Goal: Task Accomplishment & Management: Complete application form

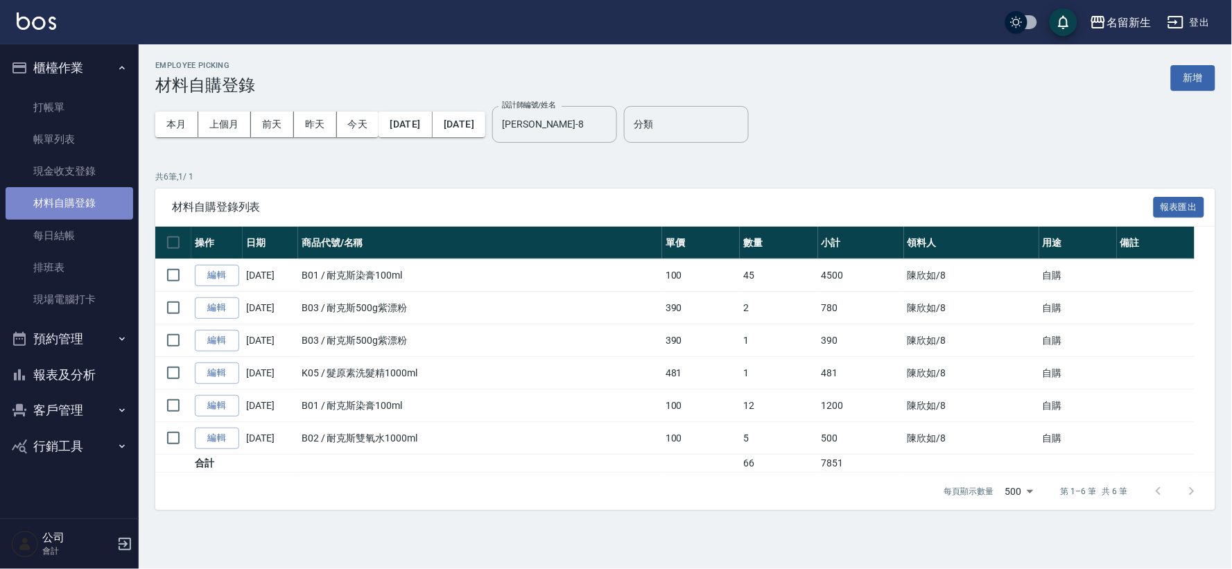
click at [94, 193] on link "材料自購登錄" at bounding box center [70, 203] width 128 height 32
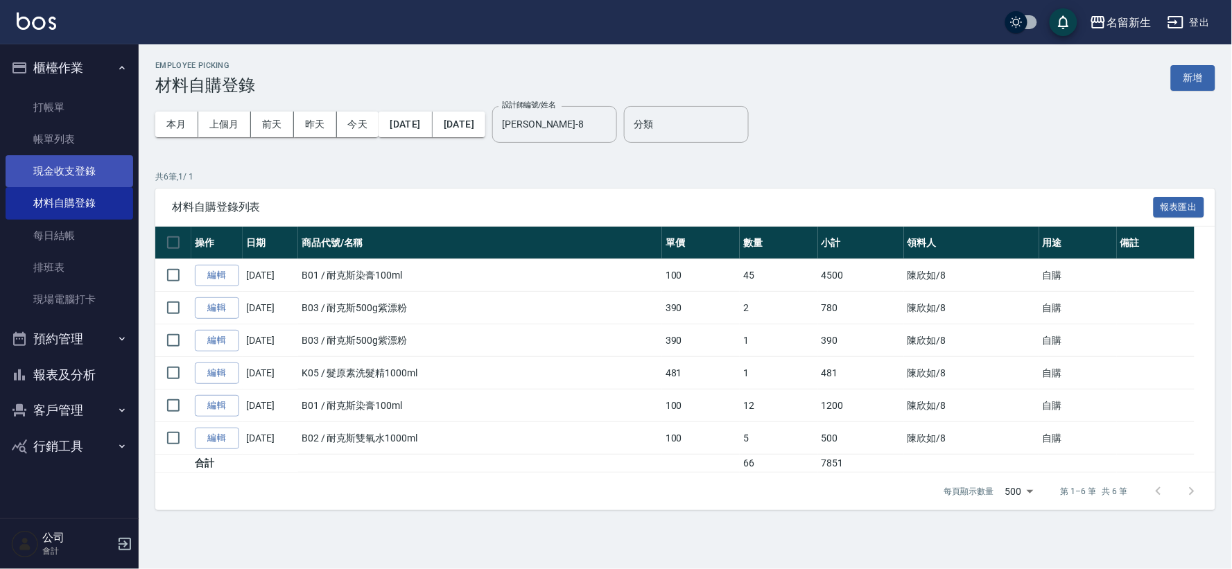
click at [92, 168] on link "現金收支登錄" at bounding box center [70, 171] width 128 height 32
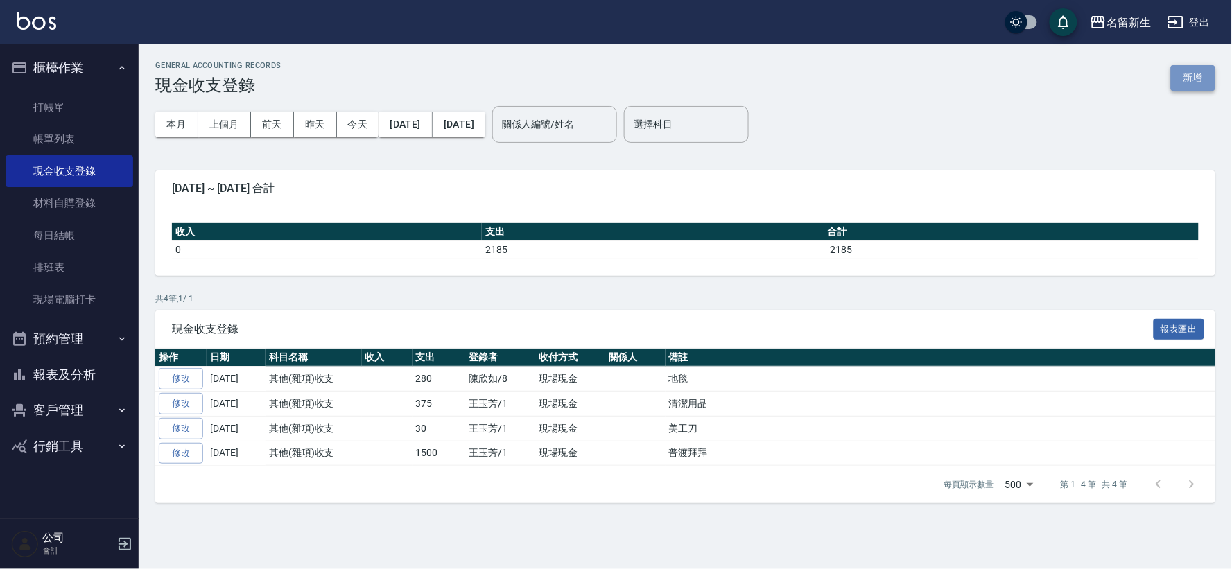
click at [1193, 80] on button "新增" at bounding box center [1193, 78] width 44 height 26
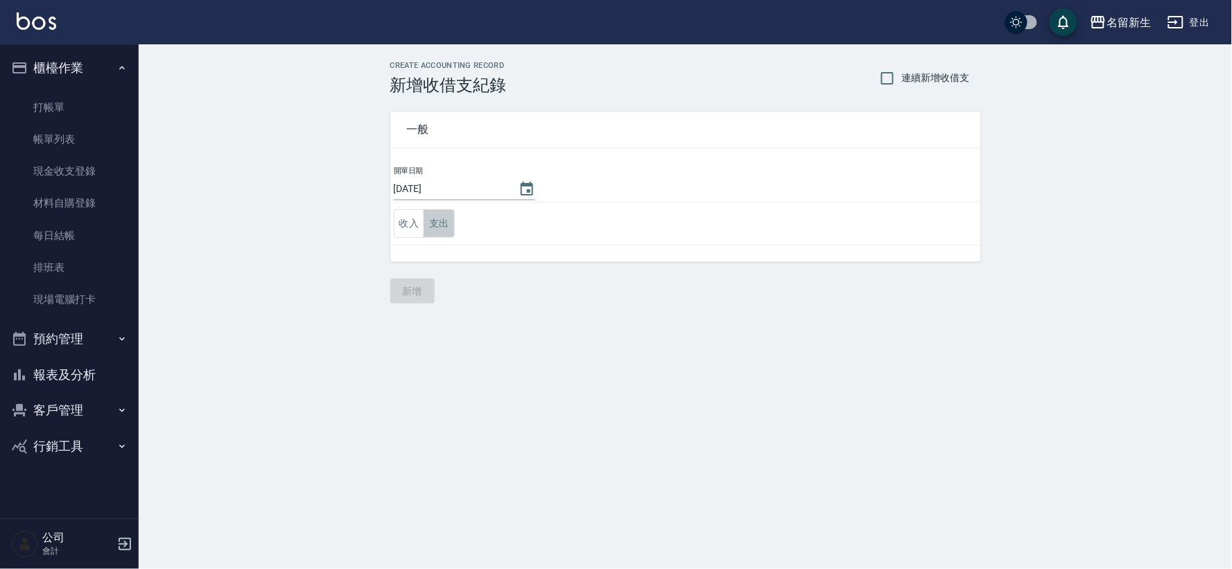
click at [441, 224] on button "支出" at bounding box center [439, 223] width 31 height 28
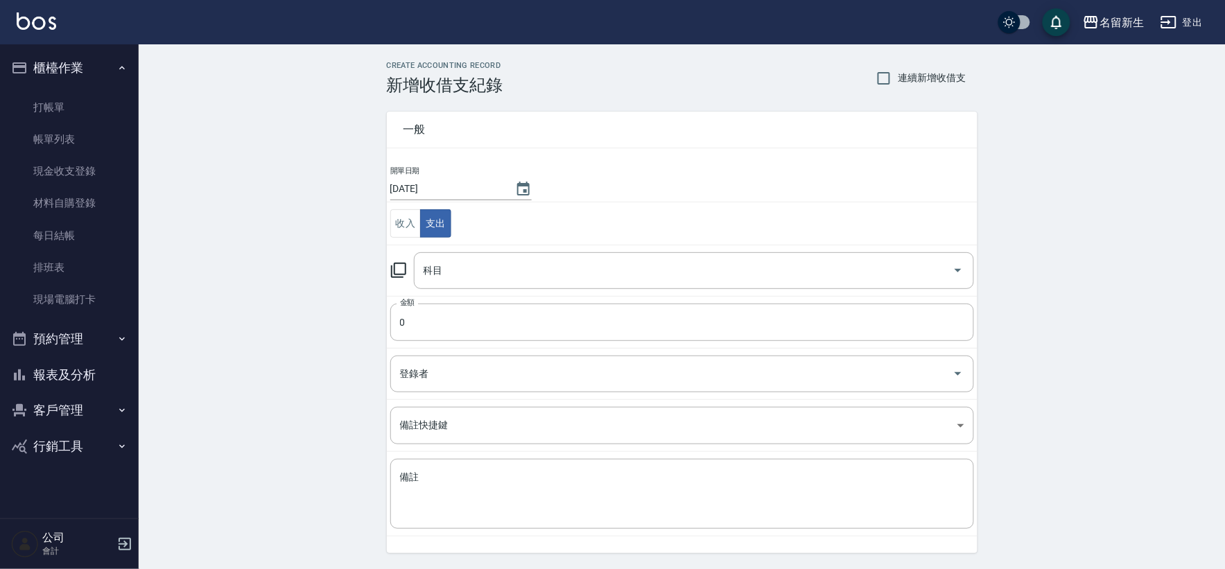
click at [439, 294] on td "科目 科目" at bounding box center [682, 270] width 591 height 51
click at [453, 282] on input "科目" at bounding box center [683, 271] width 527 height 24
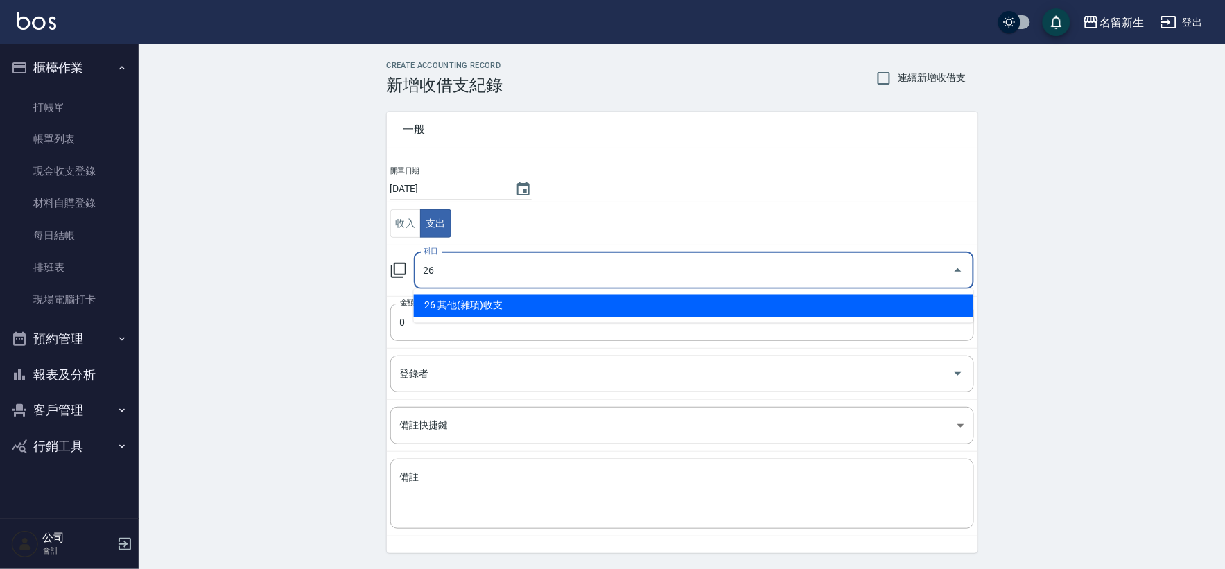
type input "26 其他(雜項)收支"
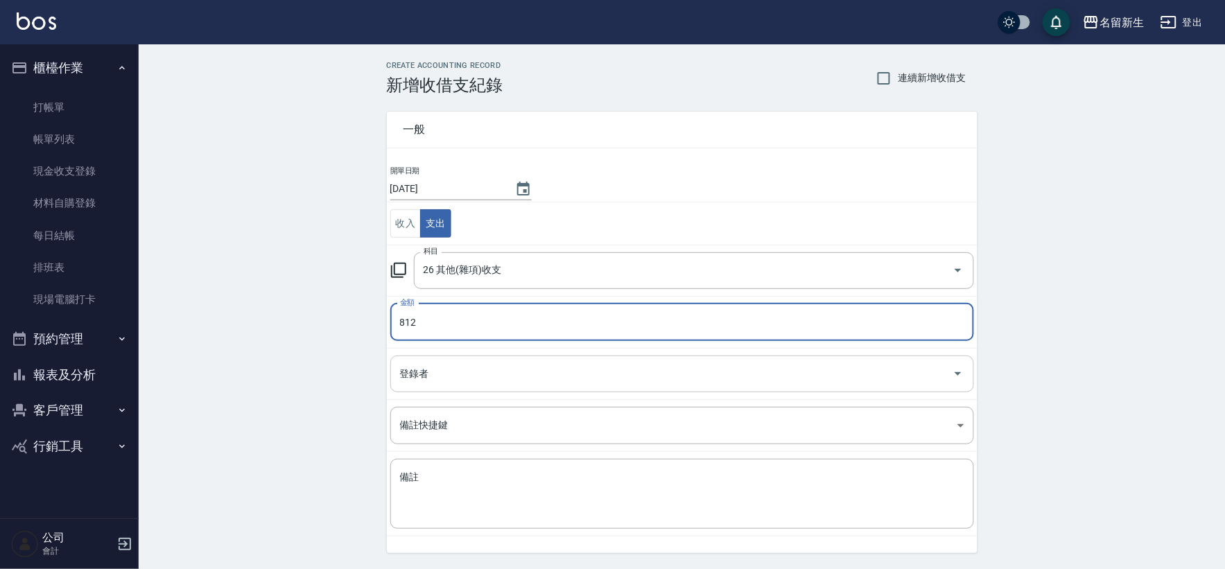
type input "812"
click at [439, 384] on input "登錄者" at bounding box center [672, 374] width 551 height 24
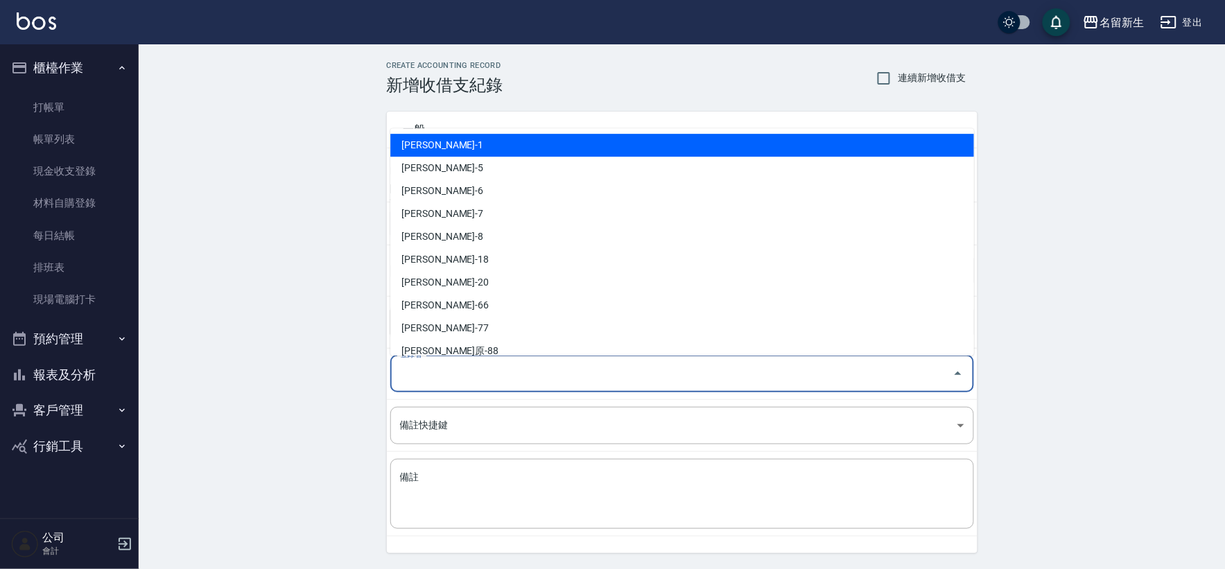
click at [424, 135] on li "[PERSON_NAME]-1" at bounding box center [682, 145] width 584 height 23
type input "[PERSON_NAME]-1"
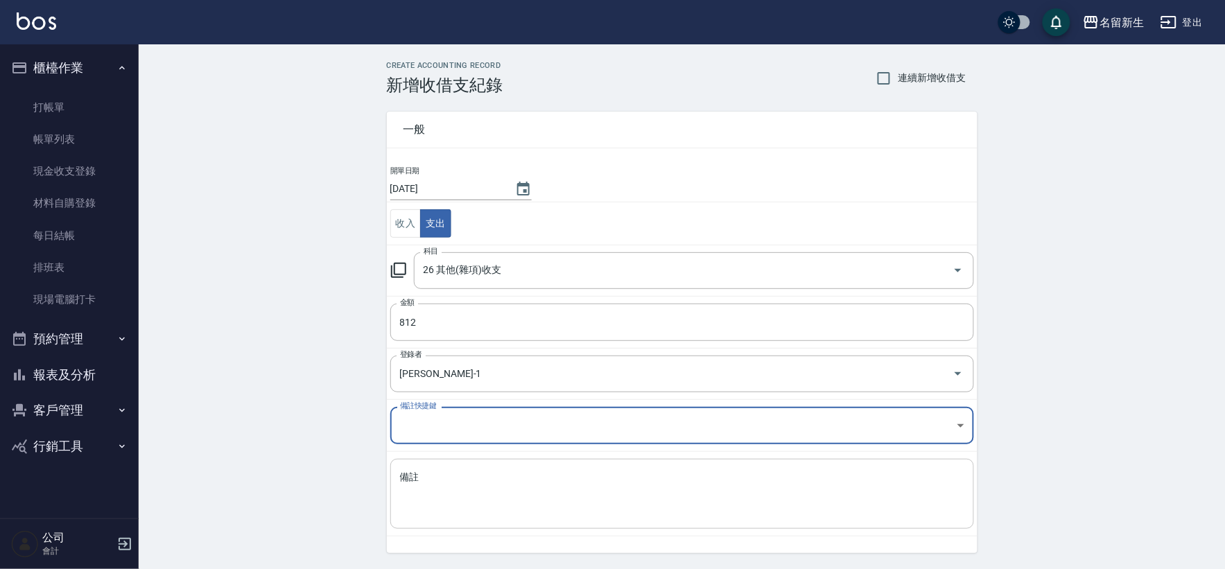
click at [426, 510] on textarea "備註" at bounding box center [682, 494] width 564 height 47
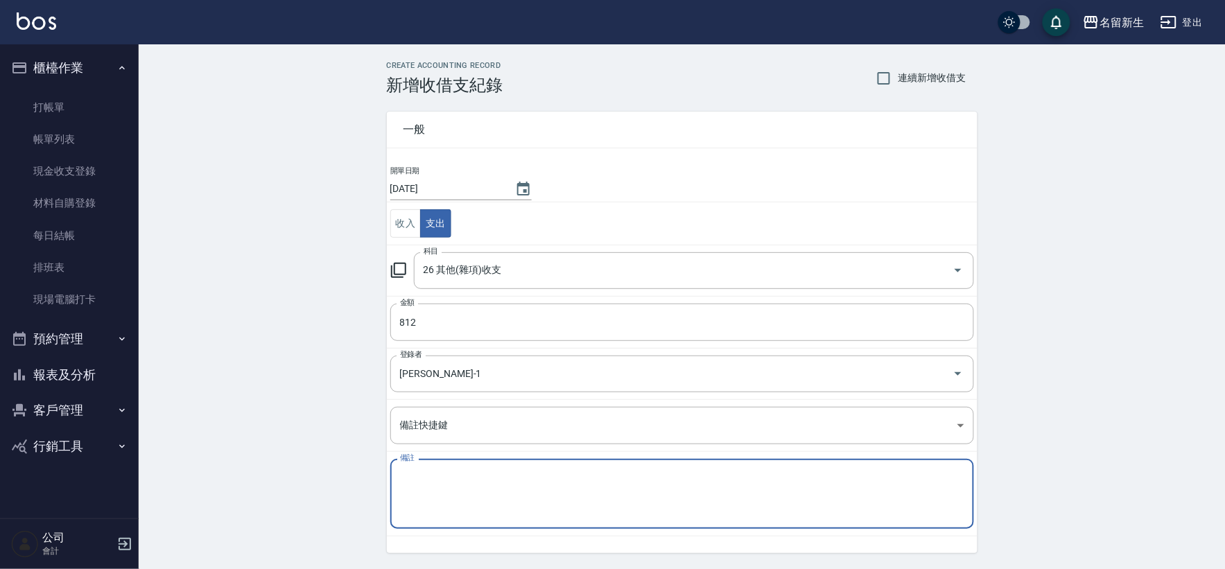
type textarea "ㄇ"
type textarea "a"
type textarea "AT30調貨卸色乳*2"
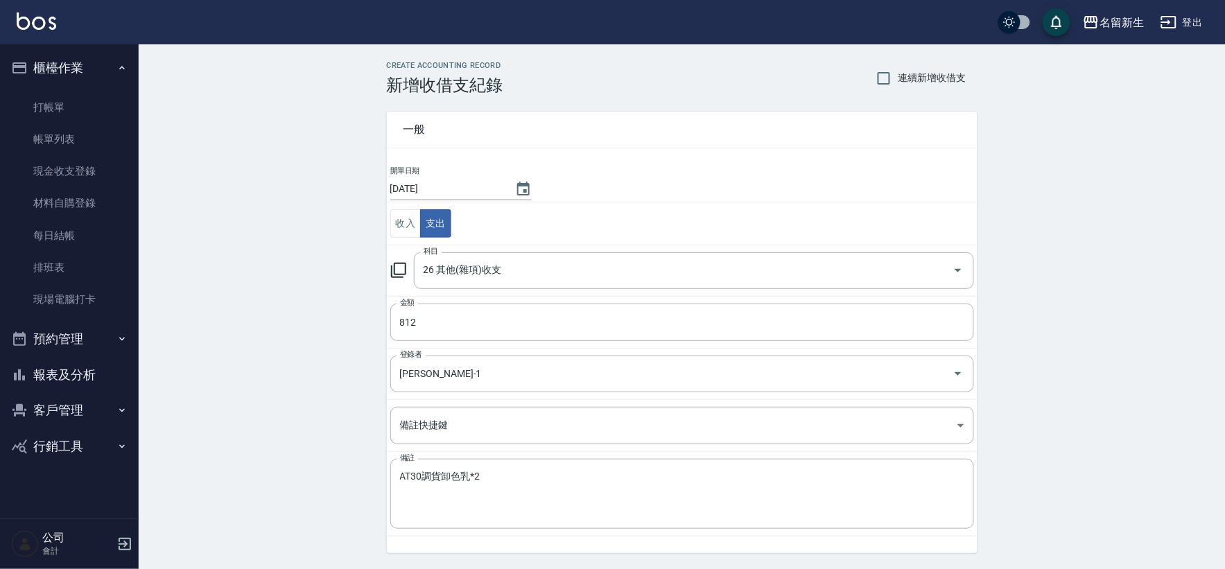
click at [301, 350] on div "CREATE ACCOUNTING RECORD 新增收借支紀錄 連續新增收借支 一般 開單日期 [DATE] 收入 支出 科目 26 其他(雜項)收支 科目…" at bounding box center [682, 328] width 1087 height 568
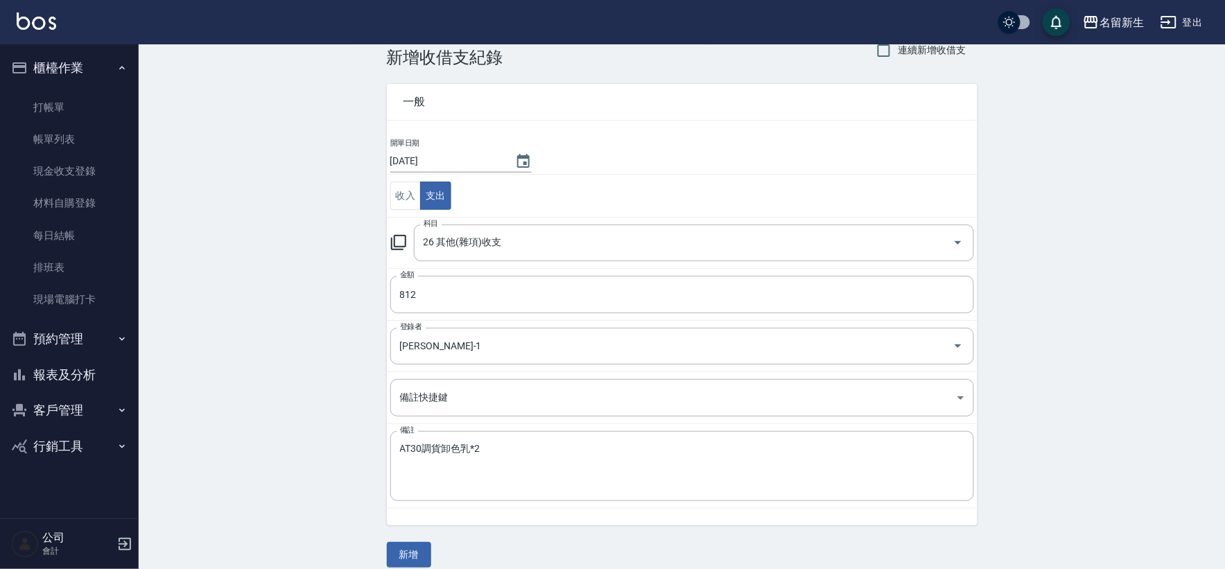
scroll to position [43, 0]
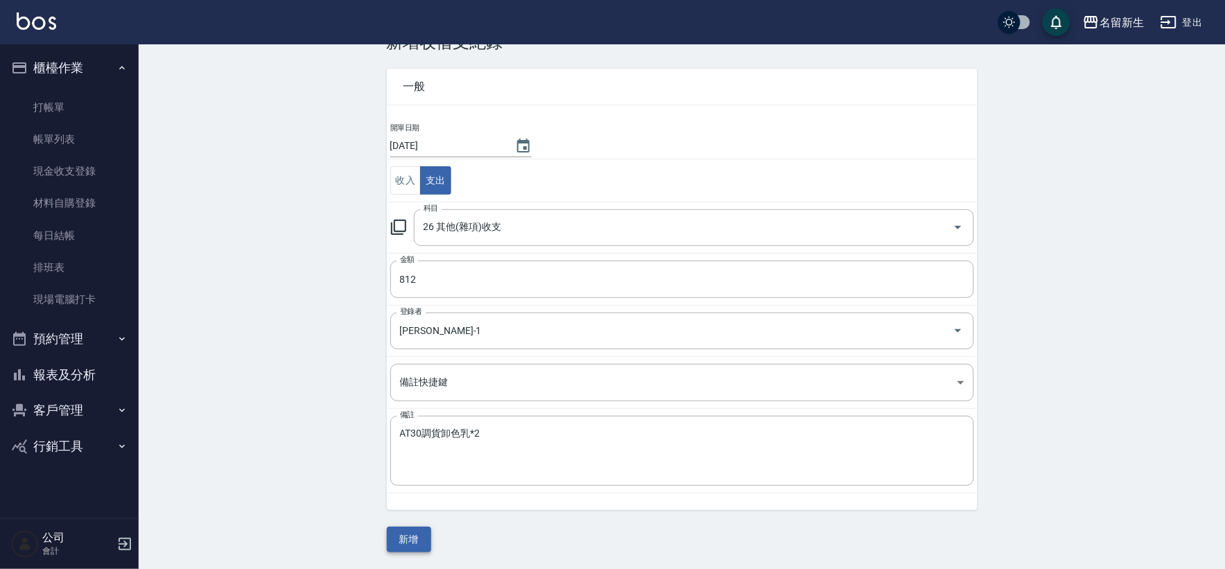
click at [394, 532] on button "新增" at bounding box center [409, 540] width 44 height 26
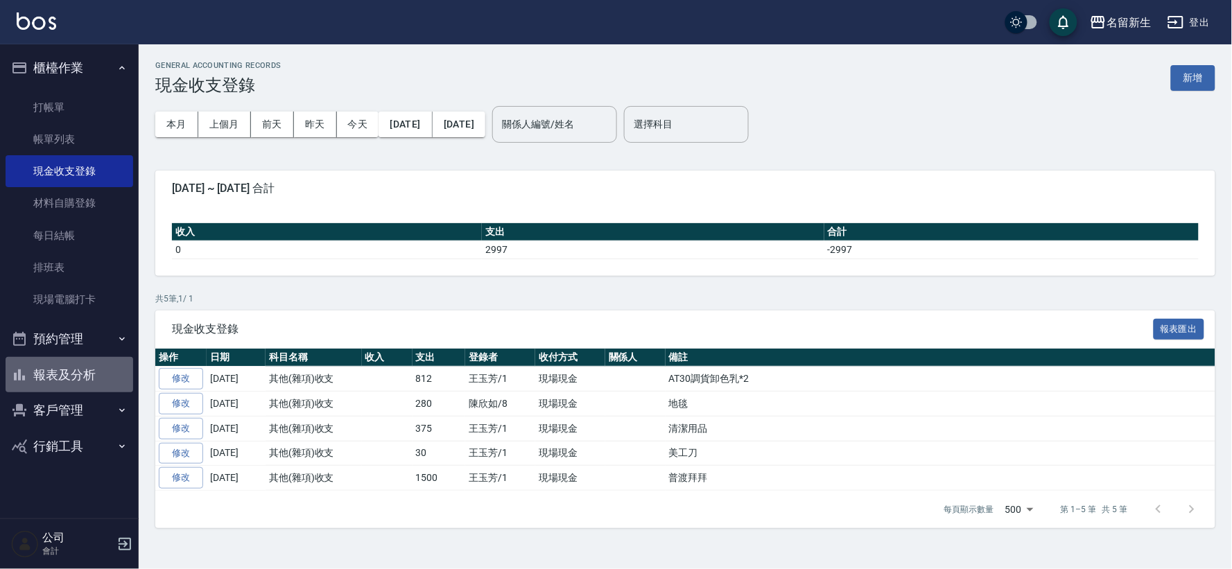
click at [89, 381] on button "報表及分析" at bounding box center [70, 375] width 128 height 36
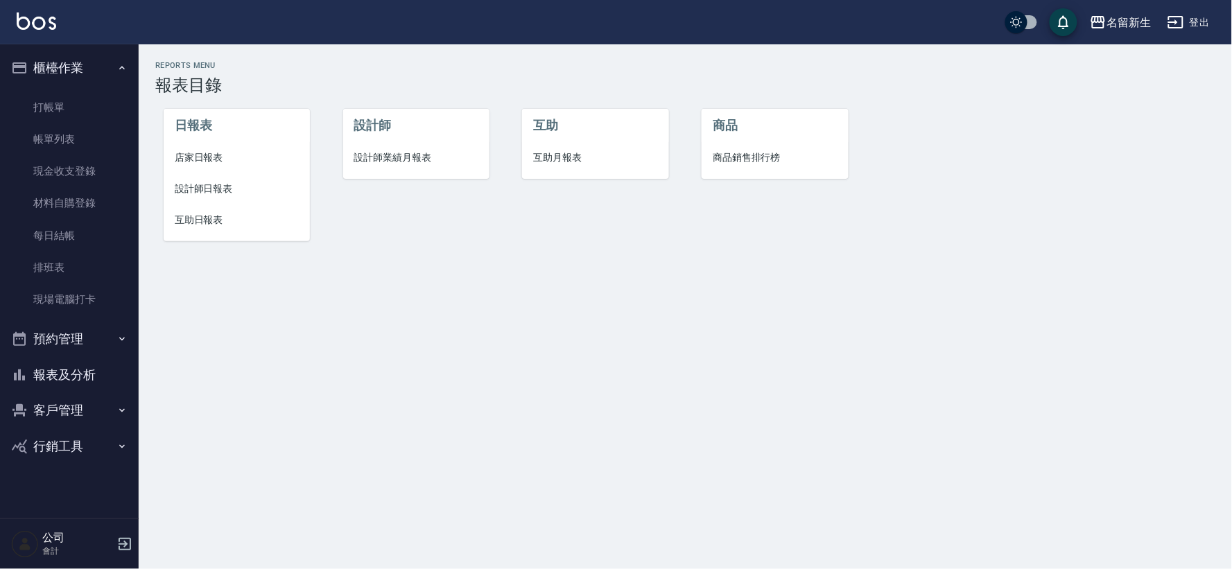
click at [364, 153] on span "設計師業績月報表" at bounding box center [416, 157] width 124 height 15
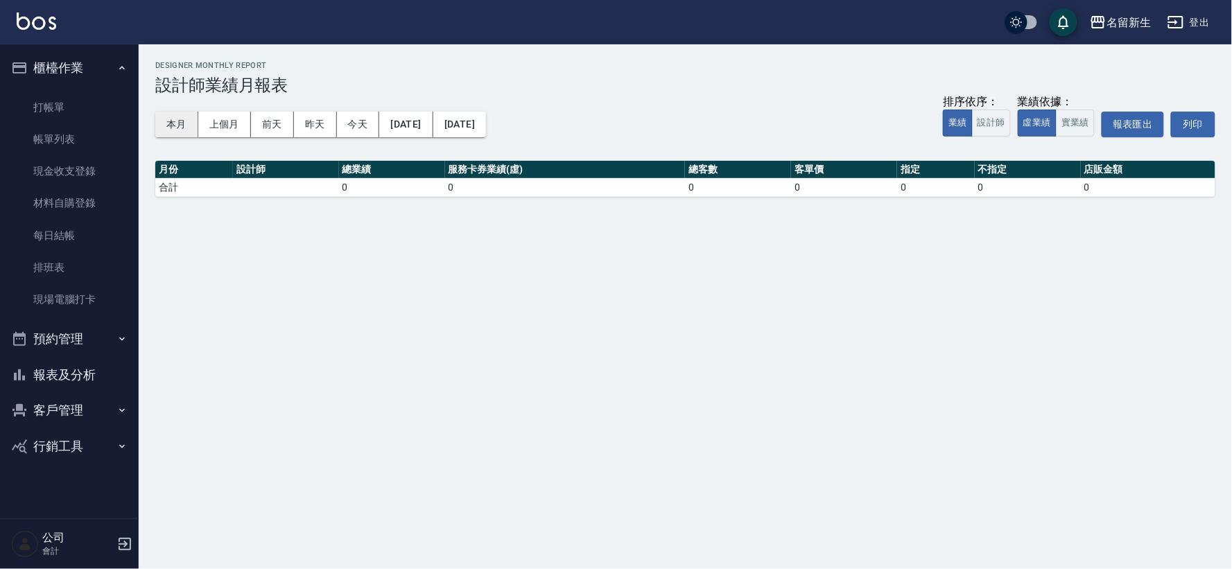
click at [178, 132] on button "本月" at bounding box center [176, 125] width 43 height 26
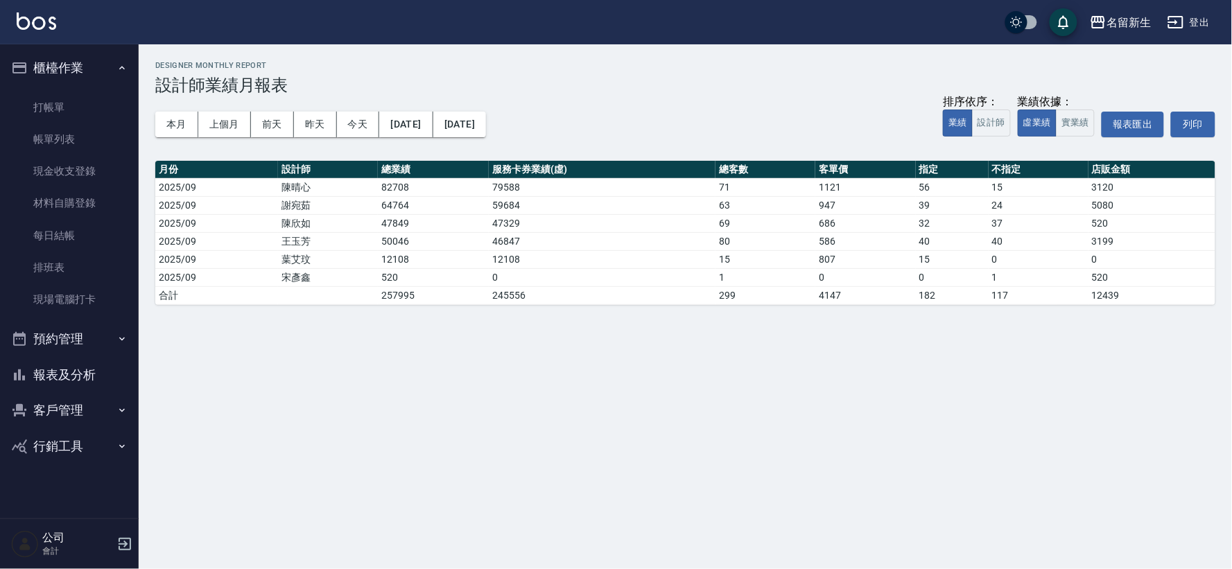
click at [102, 417] on button "客戶管理" at bounding box center [70, 410] width 128 height 36
click at [105, 452] on link "客戶列表" at bounding box center [70, 450] width 128 height 32
